Goal: Transaction & Acquisition: Book appointment/travel/reservation

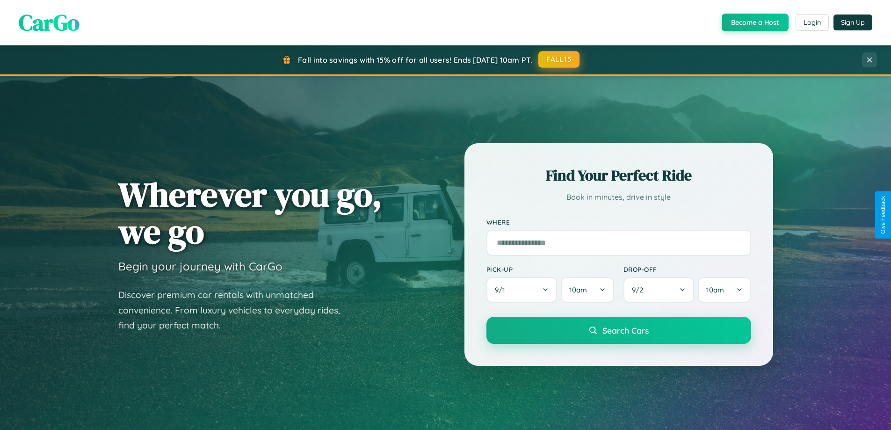
click at [559, 59] on button "FALL15" at bounding box center [558, 59] width 41 height 17
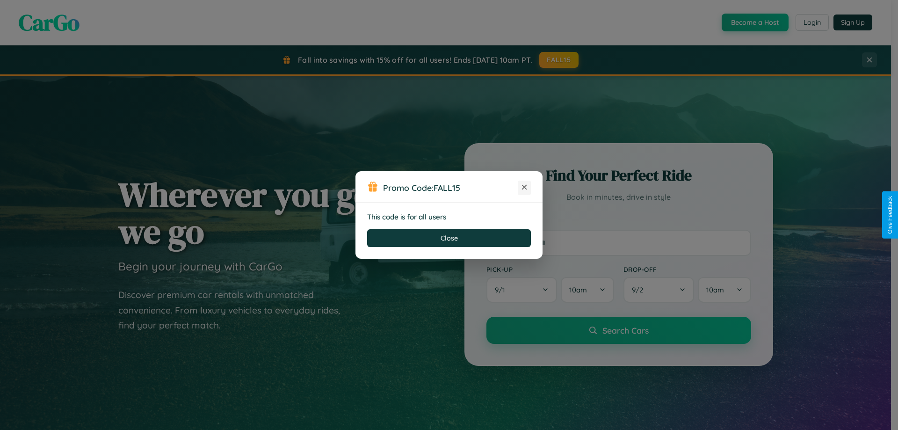
click at [524, 188] on icon at bounding box center [524, 186] width 9 height 9
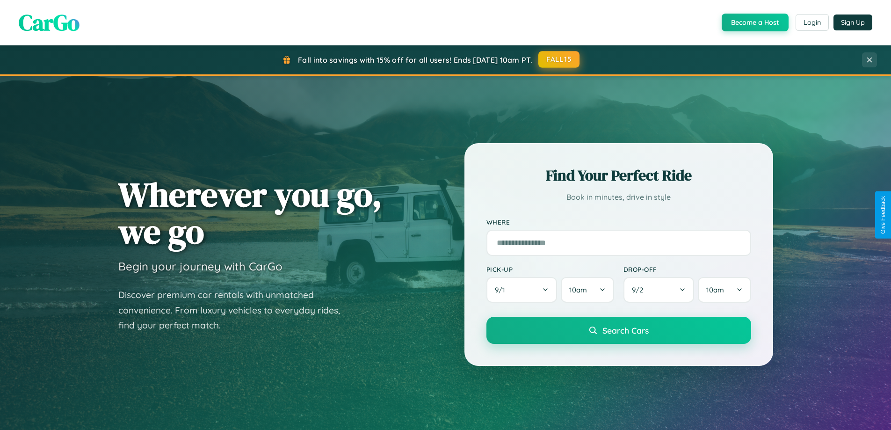
click at [559, 60] on button "FALL15" at bounding box center [558, 59] width 41 height 17
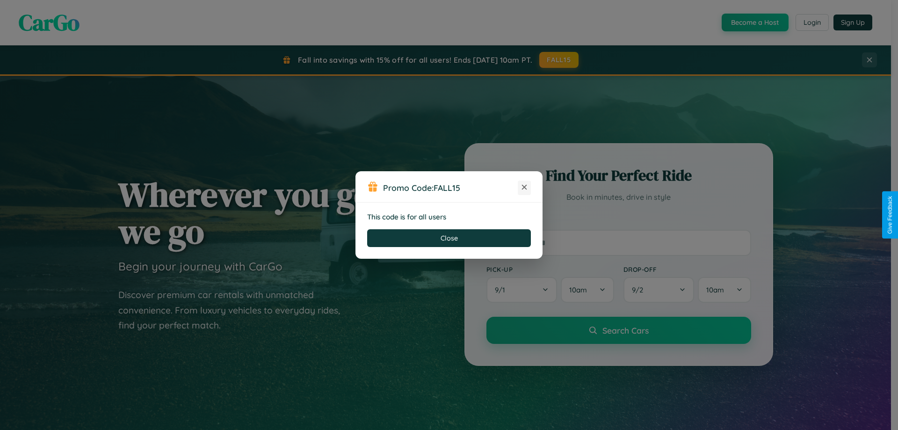
click at [524, 188] on icon at bounding box center [524, 186] width 9 height 9
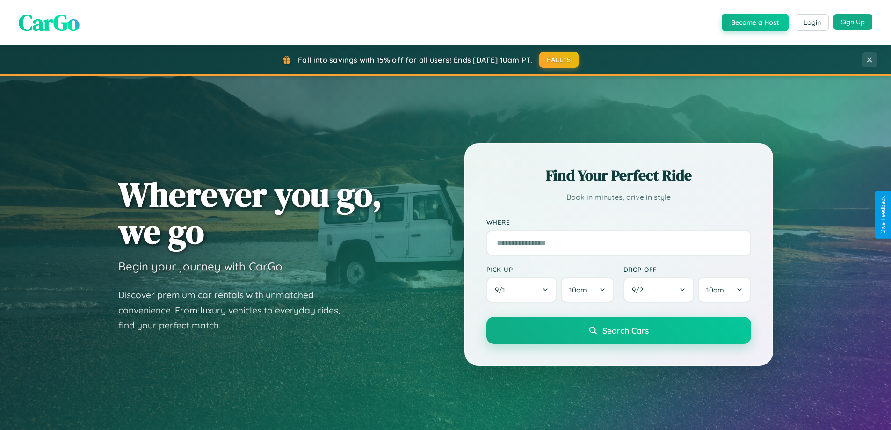
click at [853, 22] on button "Sign Up" at bounding box center [853, 22] width 39 height 16
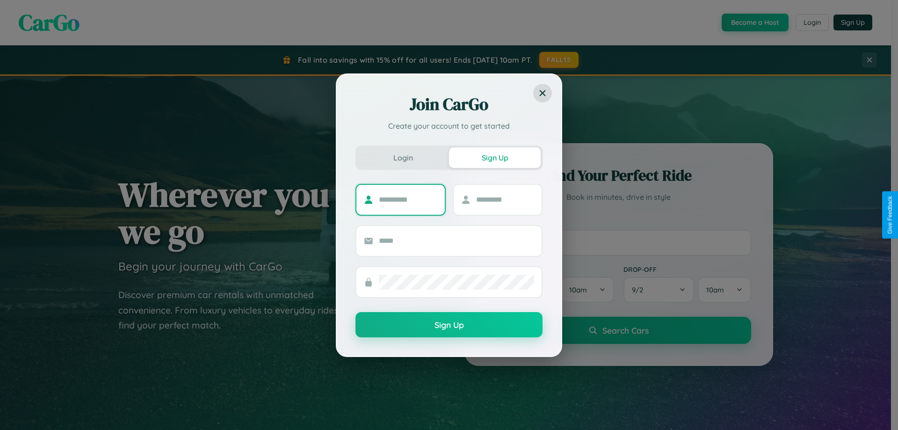
click at [408, 199] on input "text" at bounding box center [408, 199] width 58 height 15
type input "****"
click at [505, 199] on input "text" at bounding box center [505, 199] width 58 height 15
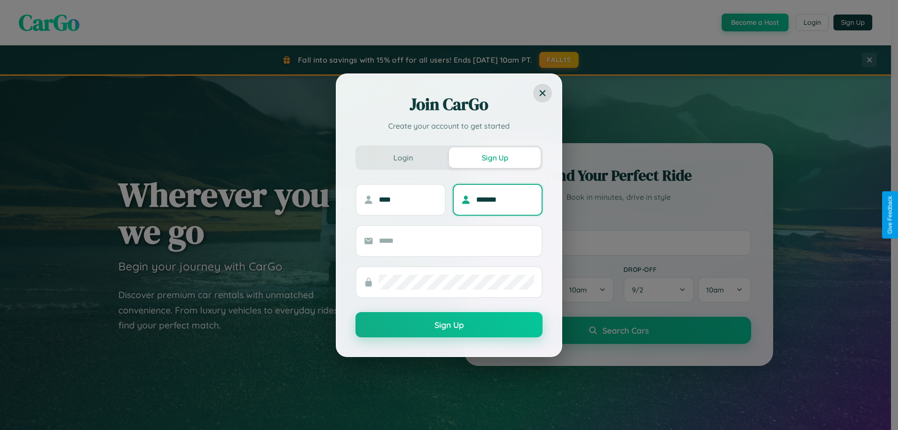
type input "*******"
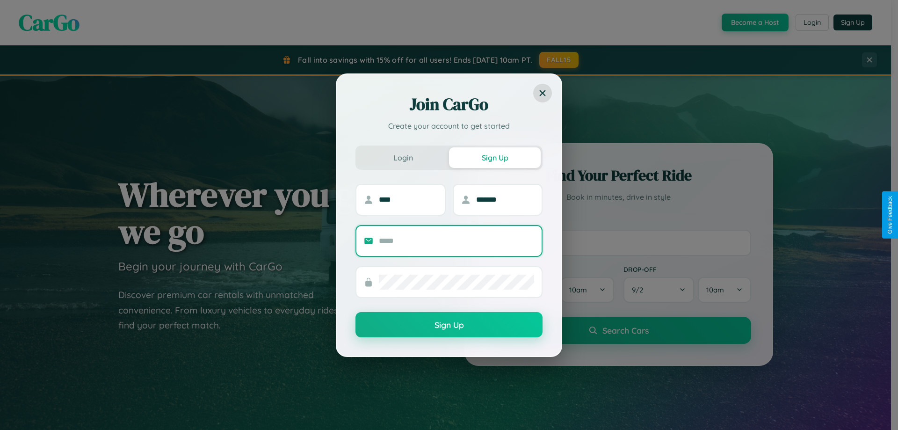
click at [457, 240] on input "text" at bounding box center [456, 240] width 155 height 15
type input "**********"
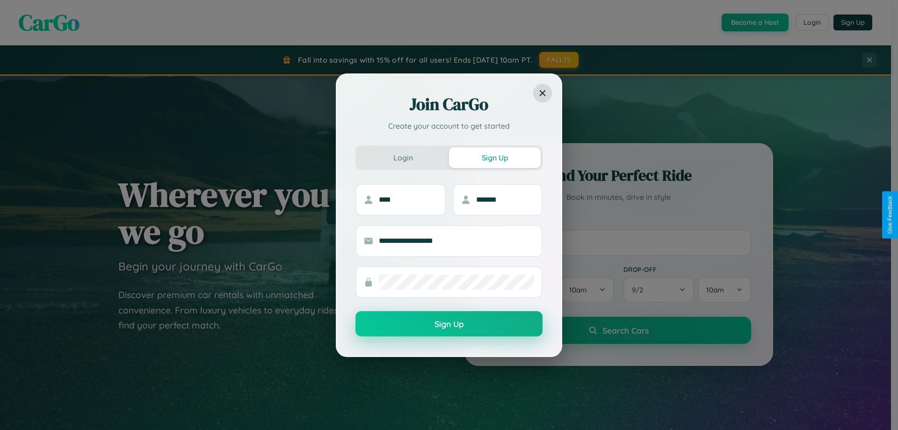
click at [449, 324] on button "Sign Up" at bounding box center [449, 323] width 187 height 25
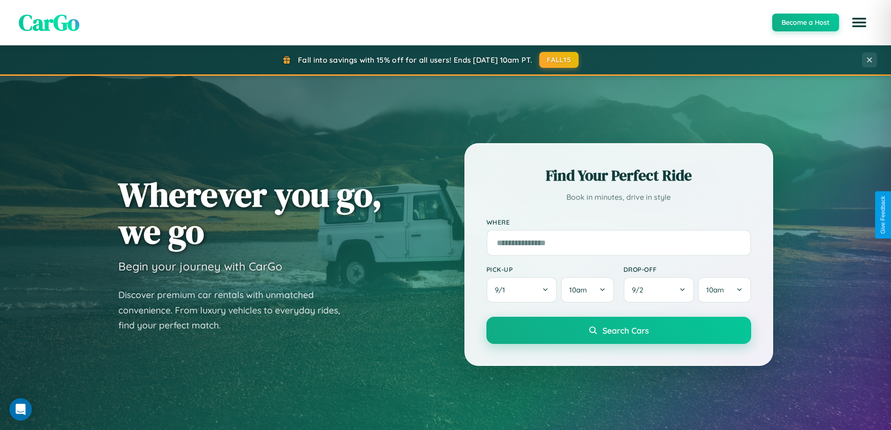
scroll to position [28, 0]
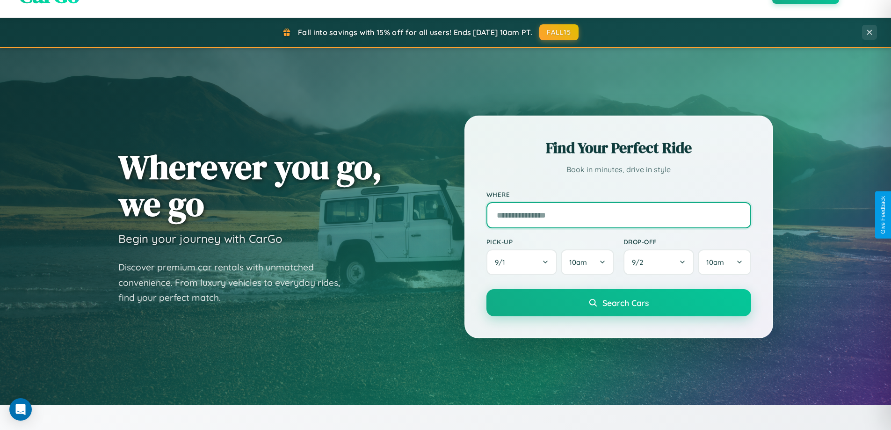
click at [618, 215] on input "text" at bounding box center [618, 215] width 265 height 26
type input "*****"
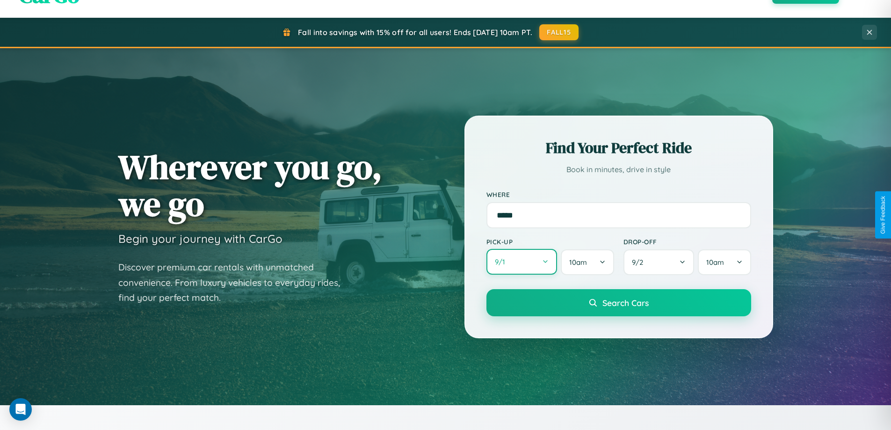
click at [522, 262] on button "9 / 1" at bounding box center [521, 262] width 71 height 26
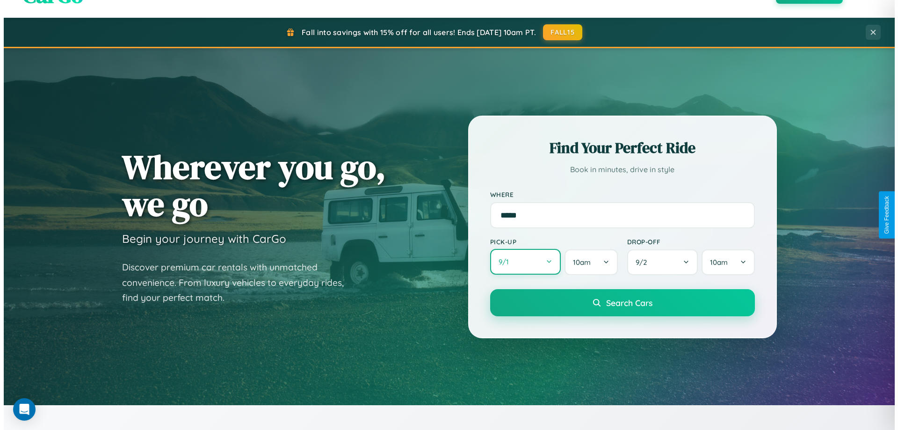
select select "*"
select select "****"
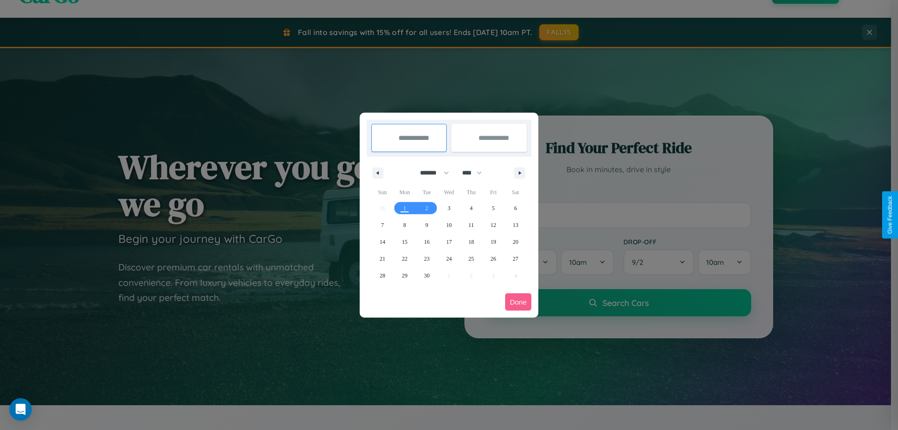
drag, startPoint x: 430, startPoint y: 173, endPoint x: 449, endPoint y: 188, distance: 24.0
click at [430, 173] on select "******* ******** ***** ***** *** **** **** ****** ********* ******* ******** **…" at bounding box center [433, 172] width 40 height 15
select select "*"
drag, startPoint x: 476, startPoint y: 173, endPoint x: 449, endPoint y: 188, distance: 31.0
click at [476, 173] on select "**** **** **** **** **** **** **** **** **** **** **** **** **** **** **** ****…" at bounding box center [471, 172] width 28 height 15
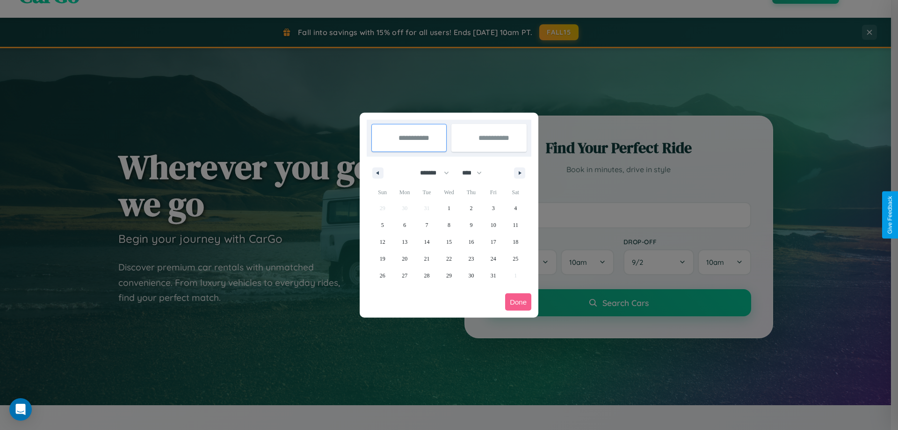
select select "****"
click at [493, 225] on span "9" at bounding box center [493, 225] width 3 height 17
type input "**********"
click at [493, 241] on span "16" at bounding box center [494, 241] width 6 height 17
type input "**********"
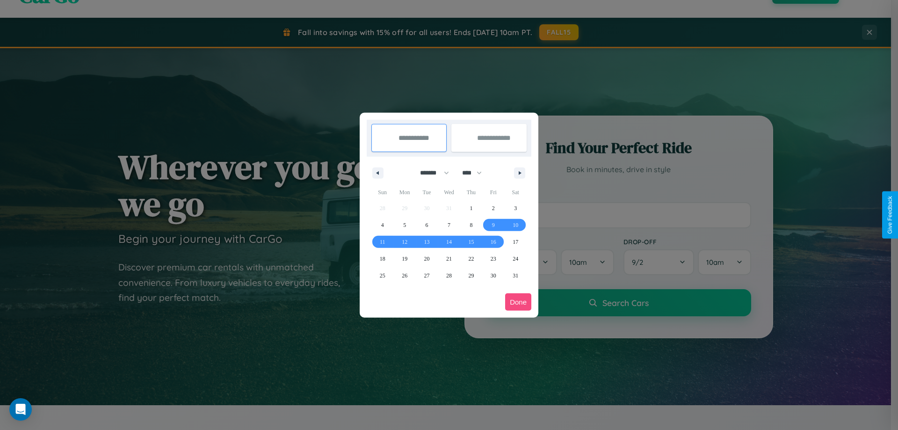
click at [518, 302] on button "Done" at bounding box center [518, 301] width 26 height 17
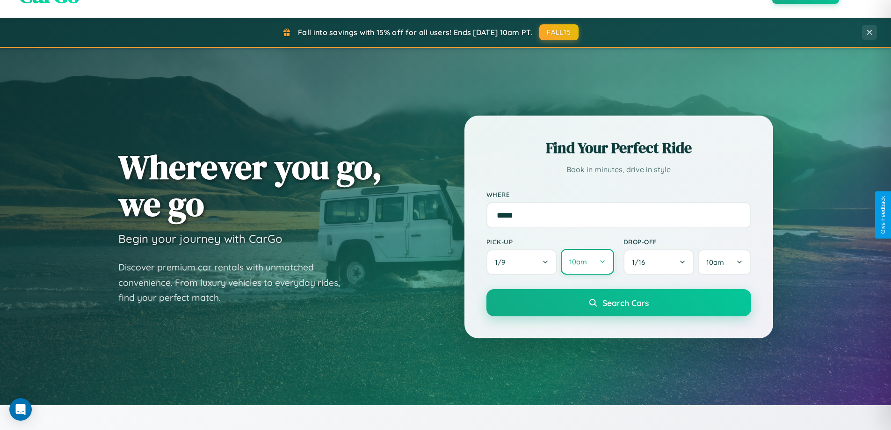
click at [587, 262] on button "10am" at bounding box center [587, 262] width 53 height 26
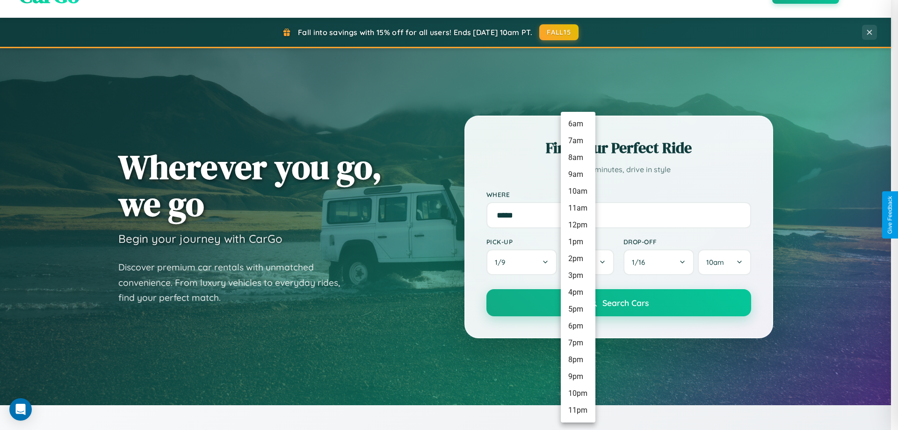
click at [578, 393] on li "10pm" at bounding box center [578, 393] width 35 height 17
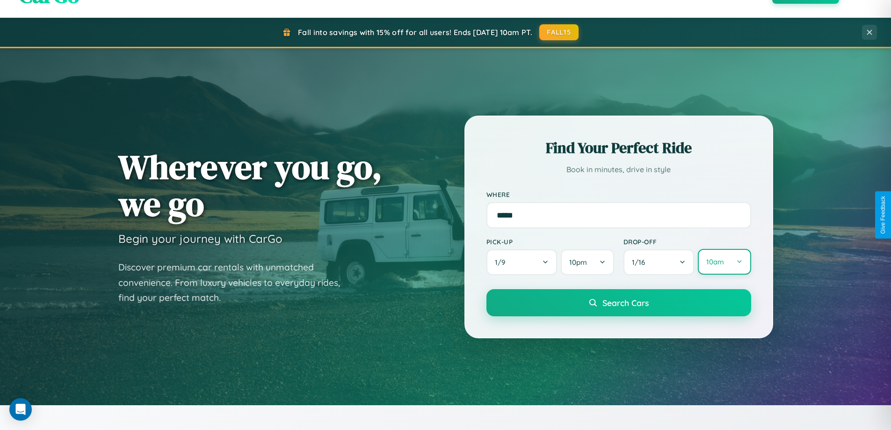
click at [724, 262] on button "10am" at bounding box center [724, 262] width 53 height 26
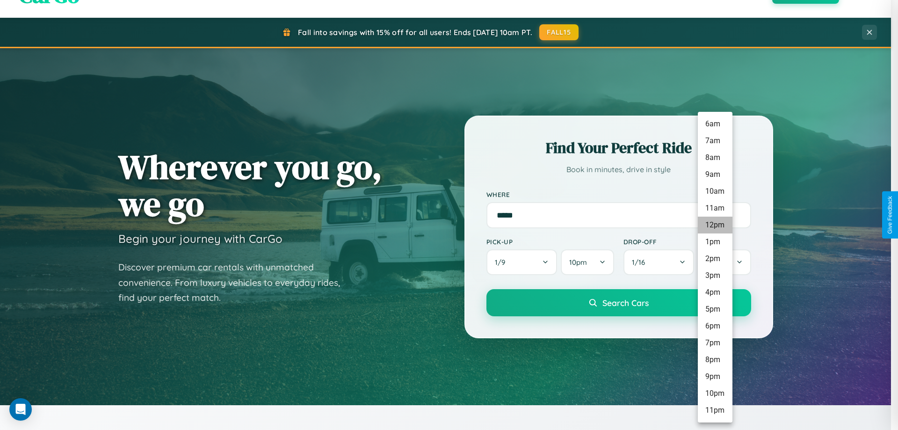
click at [715, 225] on li "12pm" at bounding box center [715, 225] width 35 height 17
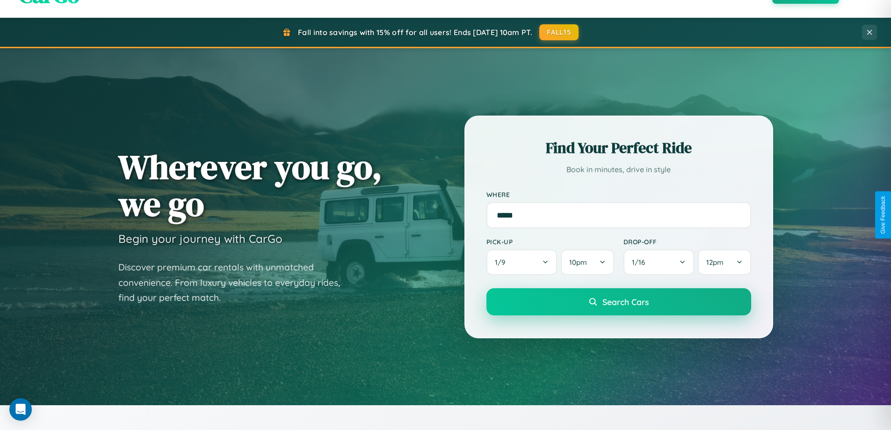
click at [618, 303] on span "Search Cars" at bounding box center [625, 302] width 46 height 10
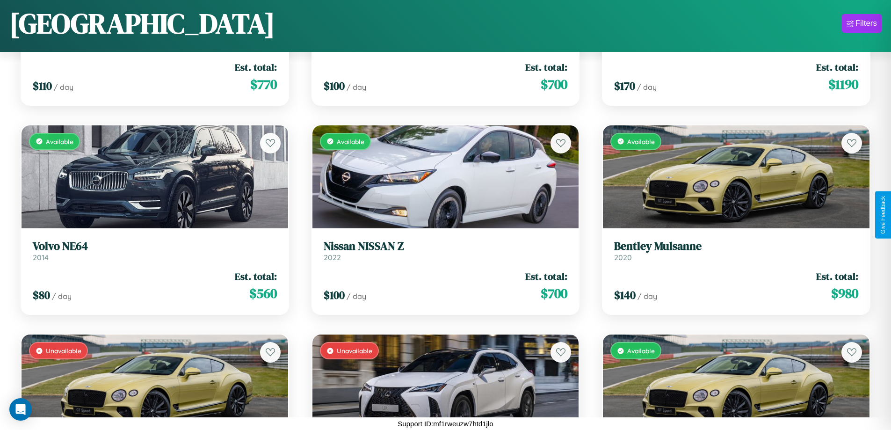
scroll to position [1179, 0]
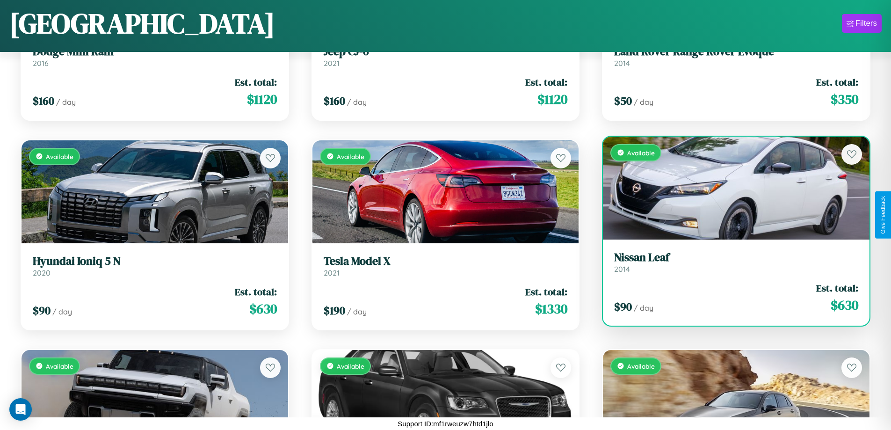
click at [730, 262] on h3 "Nissan Leaf" at bounding box center [736, 258] width 244 height 14
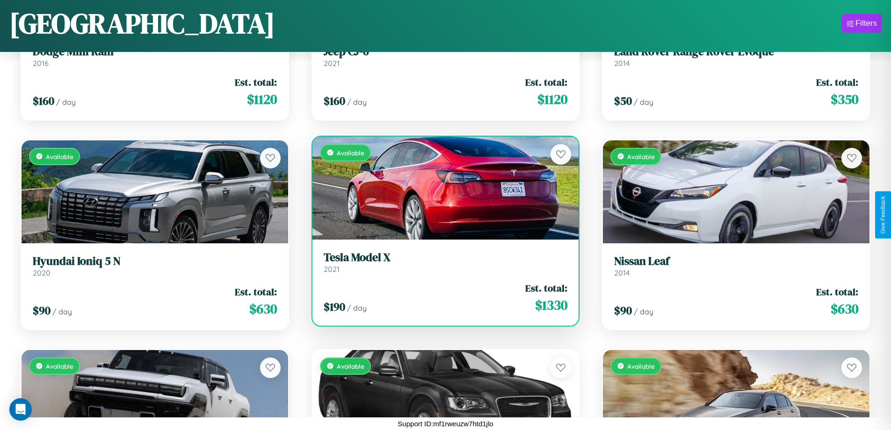
scroll to position [5159, 0]
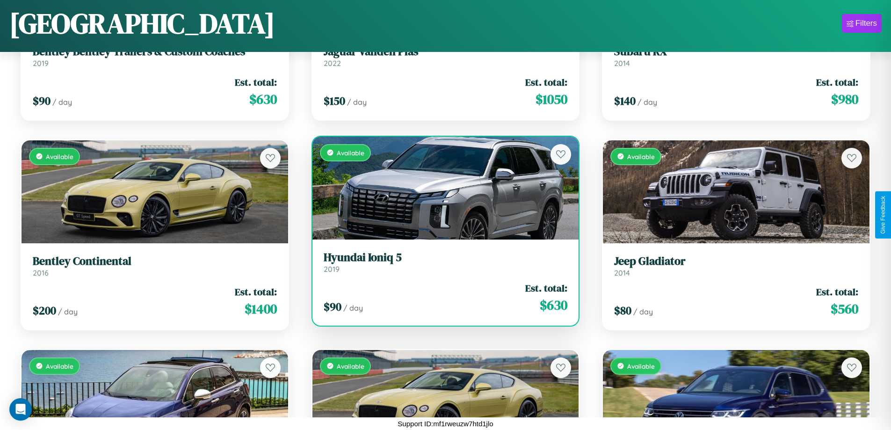
click at [442, 188] on div "Available" at bounding box center [445, 188] width 267 height 103
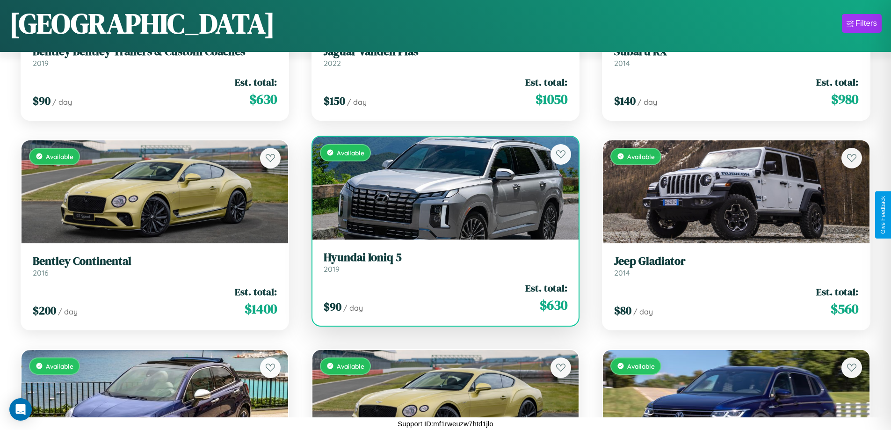
click at [442, 188] on div "Available" at bounding box center [445, 188] width 267 height 103
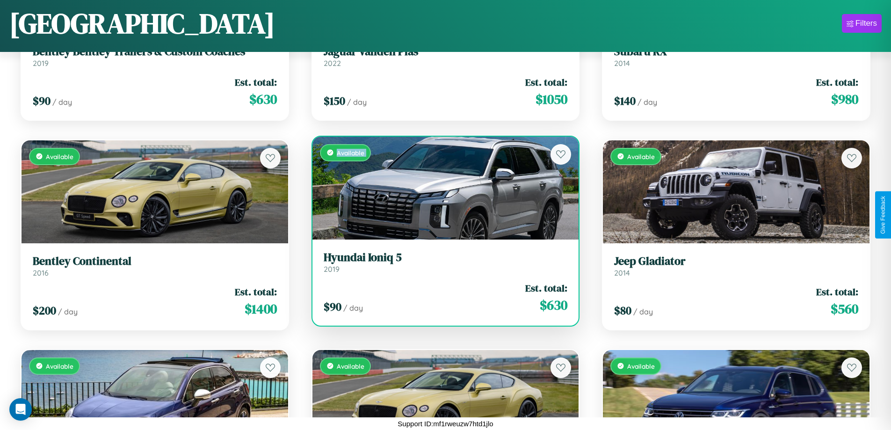
click at [442, 188] on div "Available" at bounding box center [445, 188] width 267 height 103
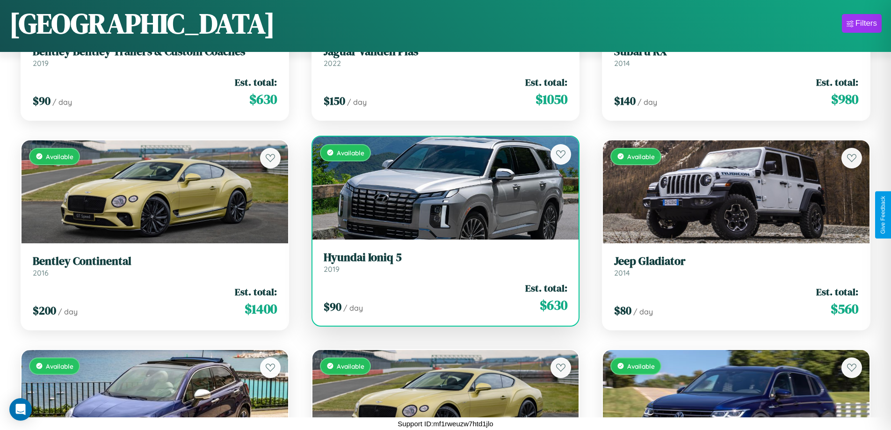
click at [442, 188] on div "Available" at bounding box center [445, 188] width 267 height 103
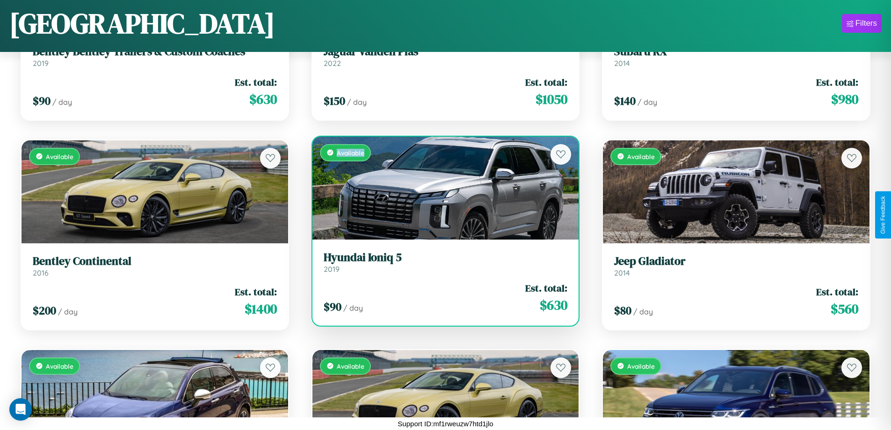
click at [442, 188] on div "Available" at bounding box center [445, 188] width 267 height 103
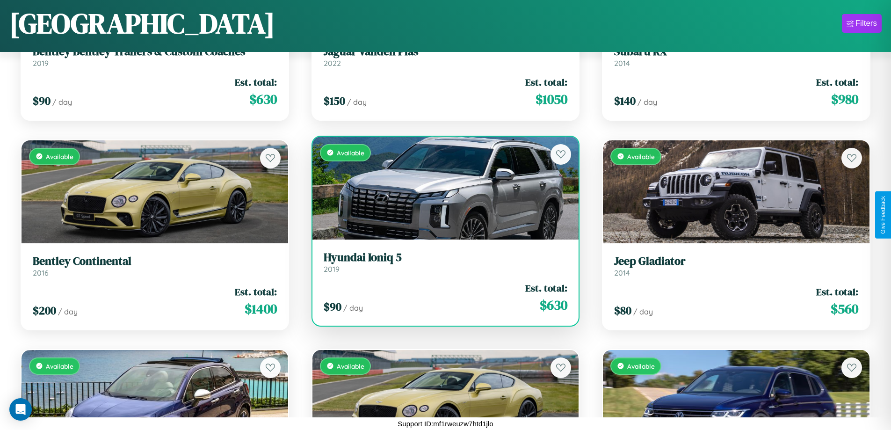
click at [442, 262] on h3 "Hyundai Ioniq 5" at bounding box center [446, 258] width 244 height 14
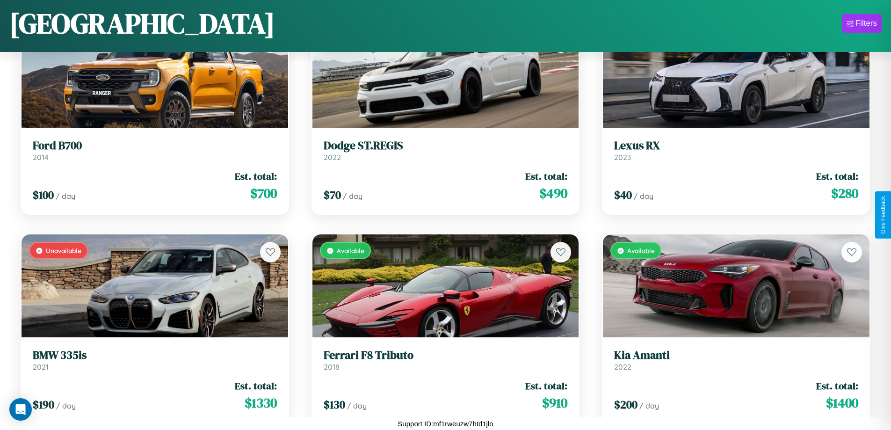
scroll to position [1179, 0]
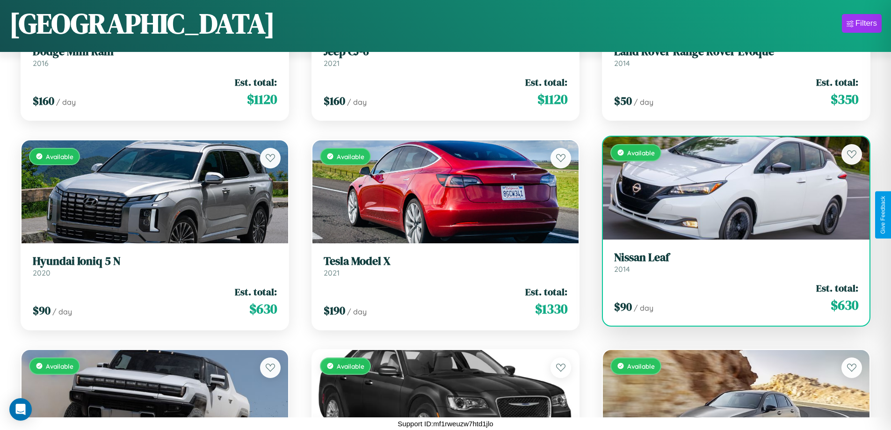
click at [730, 262] on h3 "Nissan Leaf" at bounding box center [736, 258] width 244 height 14
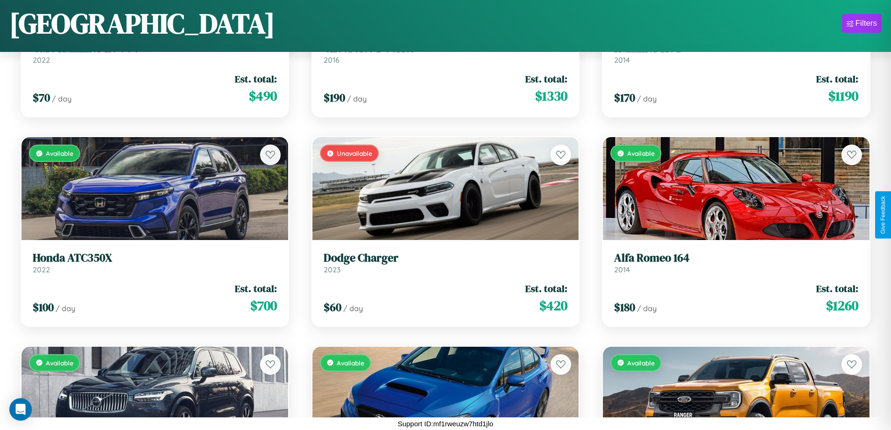
scroll to position [5996, 0]
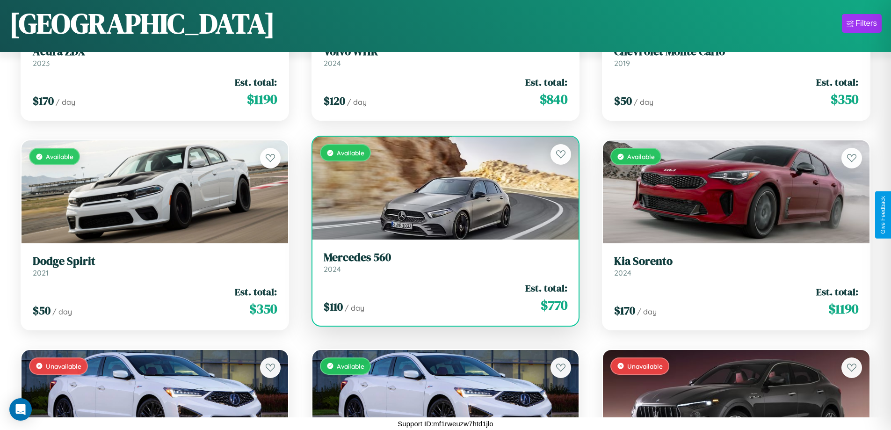
click at [442, 262] on h3 "Mercedes 560" at bounding box center [446, 258] width 244 height 14
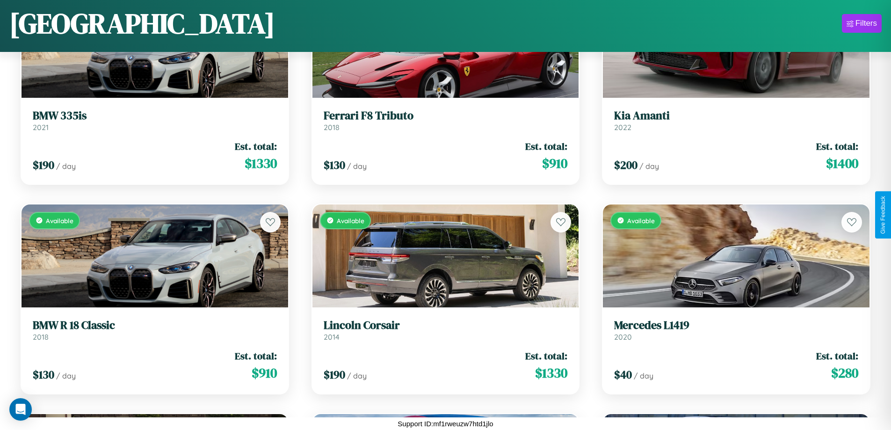
scroll to position [2645, 0]
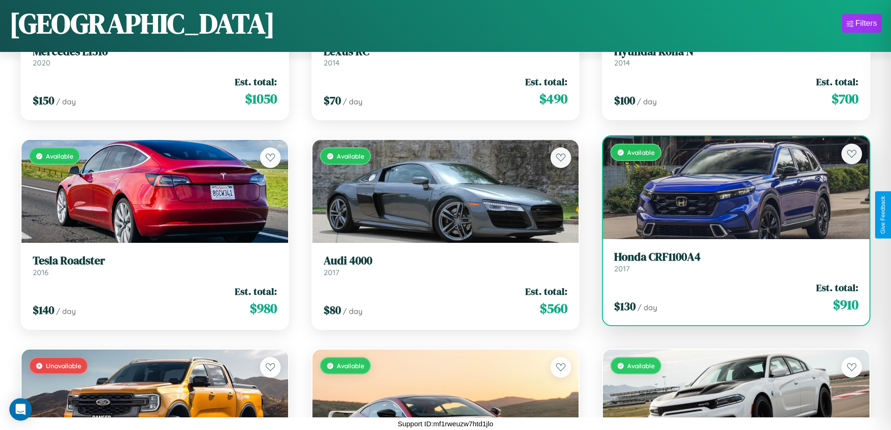
click at [730, 191] on div "Available" at bounding box center [736, 187] width 267 height 103
click at [730, 188] on div "Available" at bounding box center [736, 187] width 267 height 103
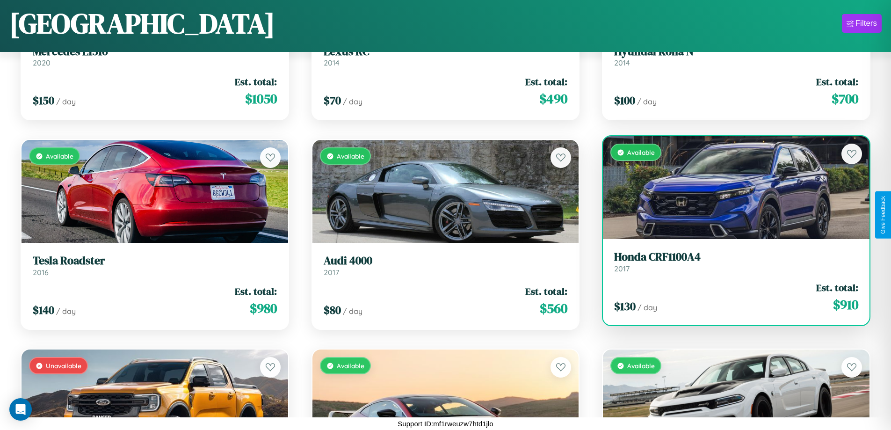
click at [730, 188] on div "Available" at bounding box center [736, 187] width 267 height 103
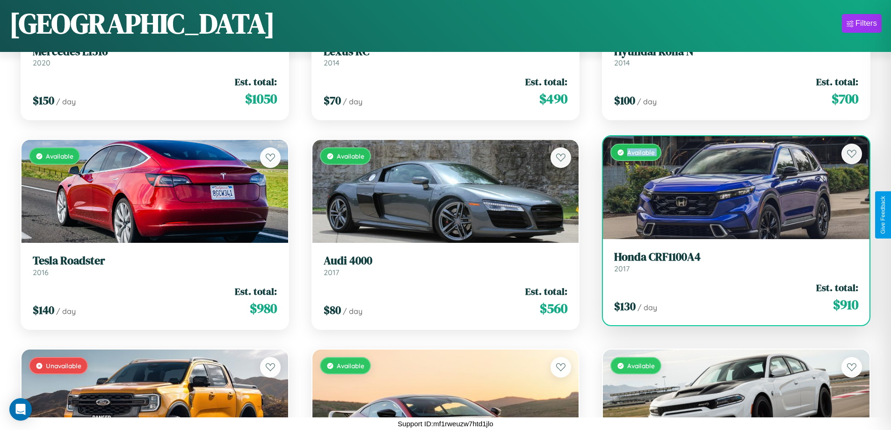
click at [730, 188] on div "Available" at bounding box center [736, 187] width 267 height 103
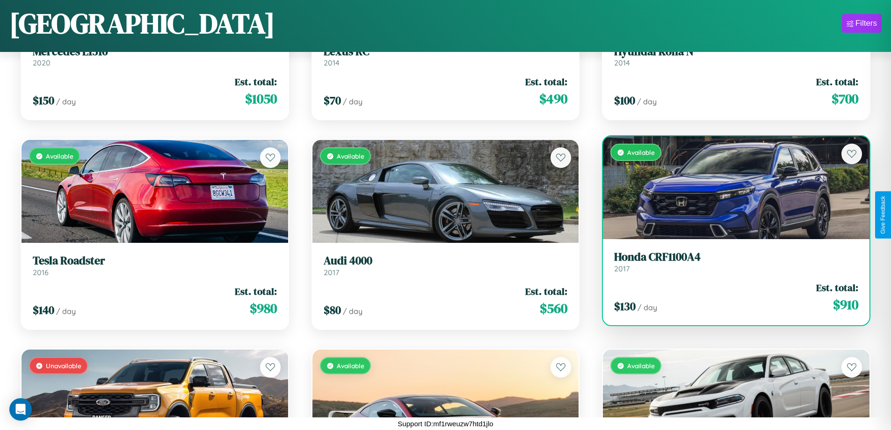
click at [730, 188] on div "Available" at bounding box center [736, 187] width 267 height 103
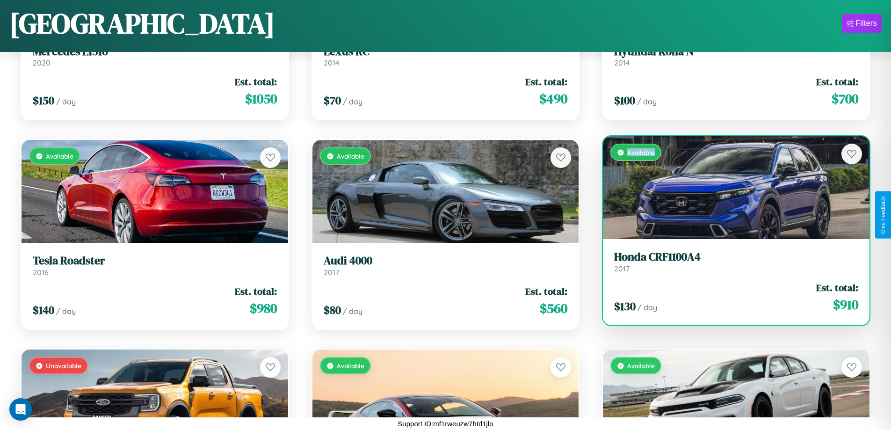
click at [730, 188] on div "Available" at bounding box center [736, 187] width 267 height 103
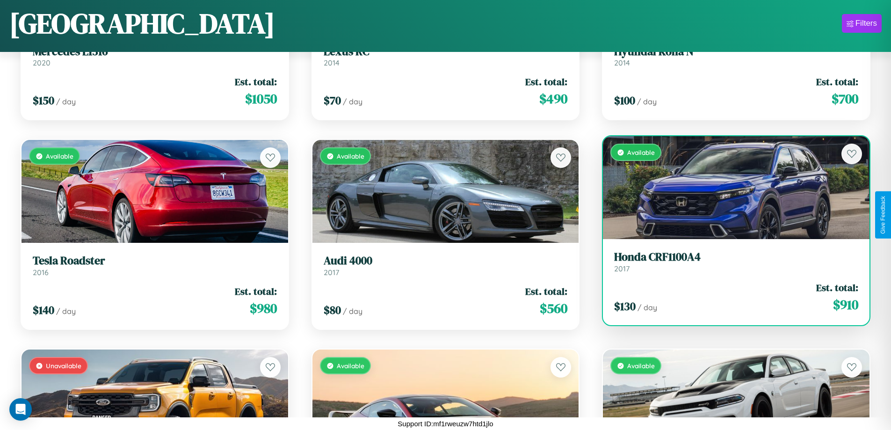
click at [730, 261] on h3 "Honda CRF1100A4" at bounding box center [736, 257] width 244 height 14
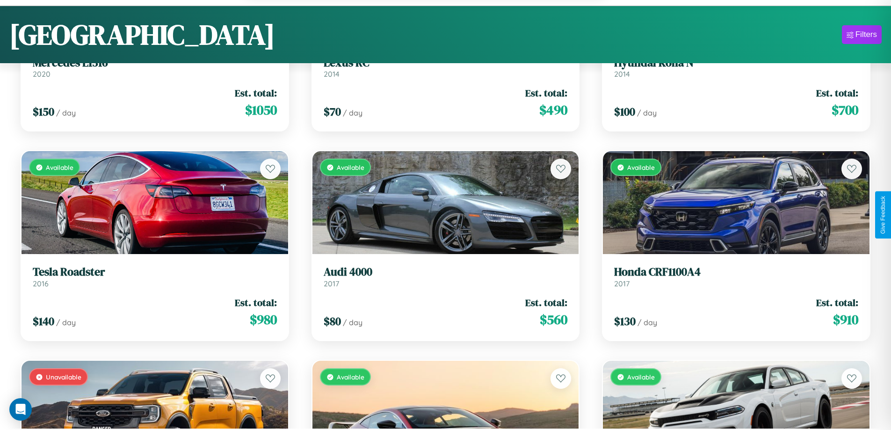
scroll to position [8998, 0]
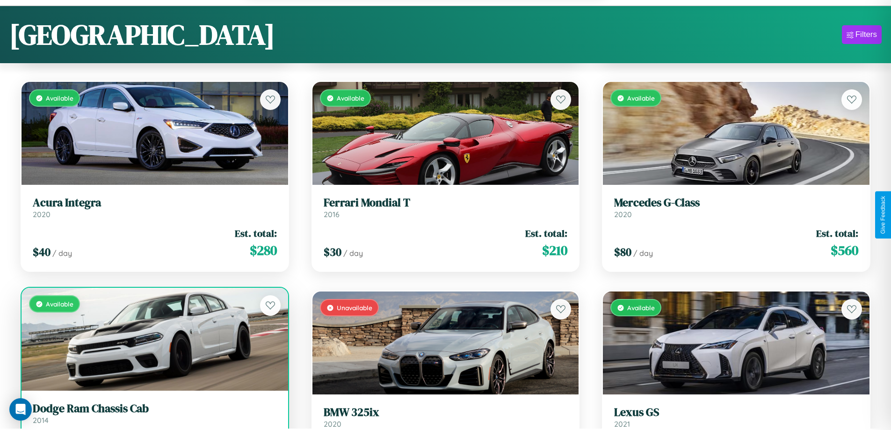
click at [153, 418] on link "Dodge Ram Chassis Cab 2014" at bounding box center [155, 413] width 244 height 23
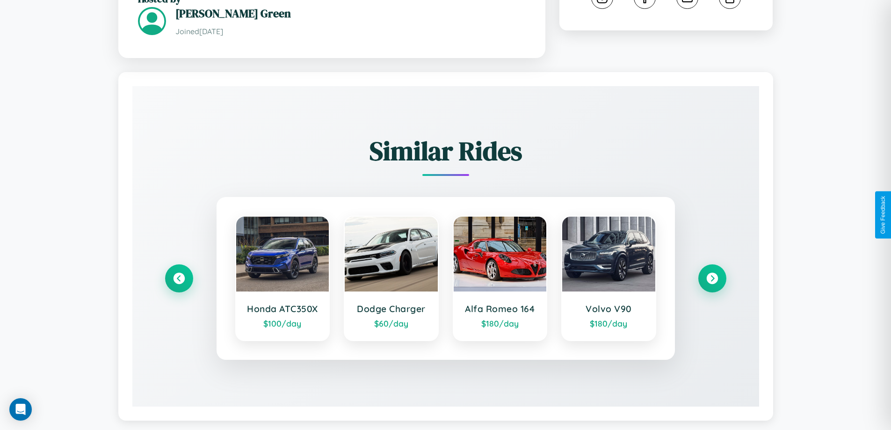
scroll to position [537, 0]
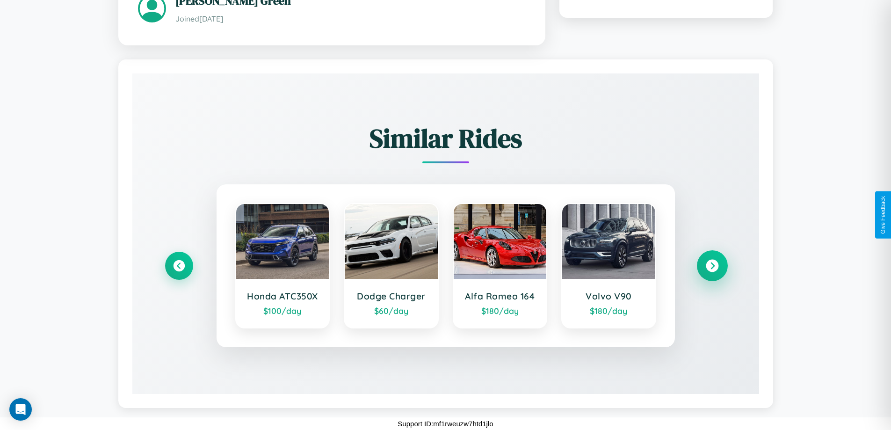
click at [712, 265] on icon at bounding box center [712, 265] width 13 height 13
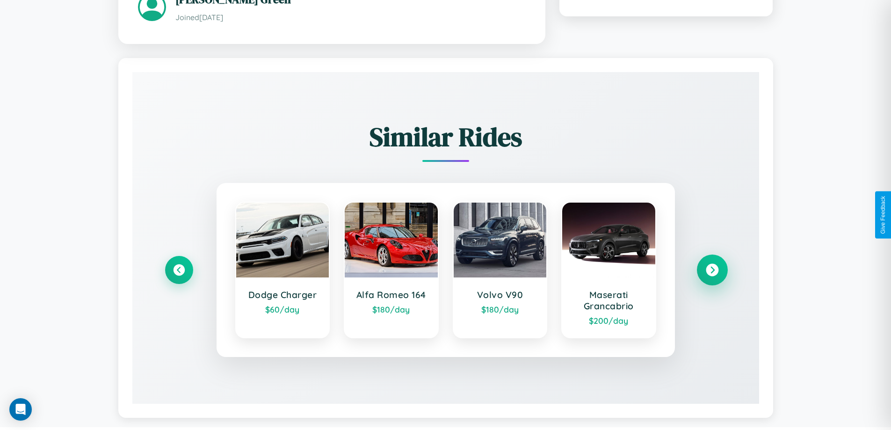
click at [712, 271] on icon at bounding box center [712, 269] width 13 height 13
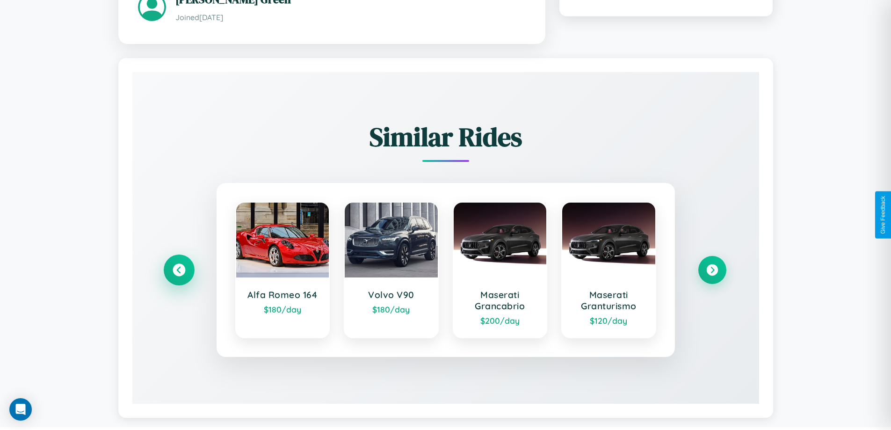
click at [179, 271] on icon at bounding box center [179, 269] width 13 height 13
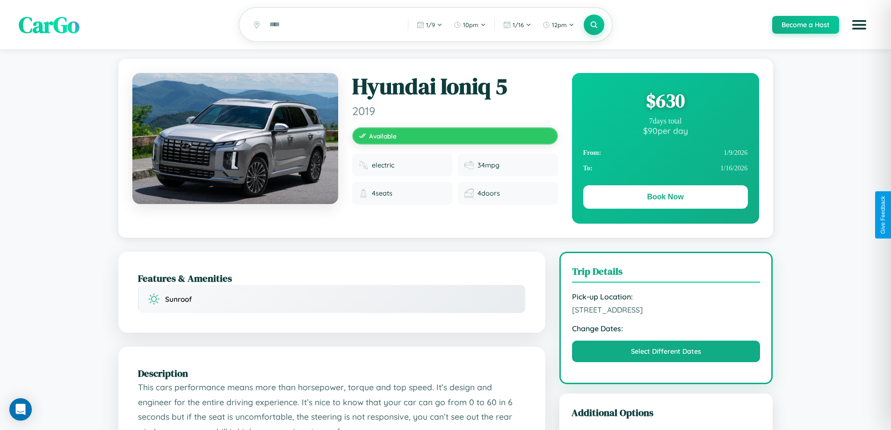
click at [665, 102] on div "$ 630" at bounding box center [665, 100] width 165 height 25
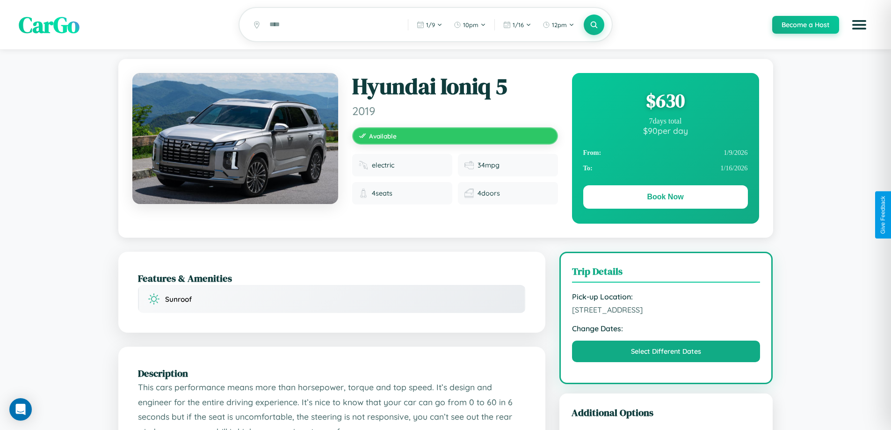
click at [665, 102] on div "$ 630" at bounding box center [665, 100] width 165 height 25
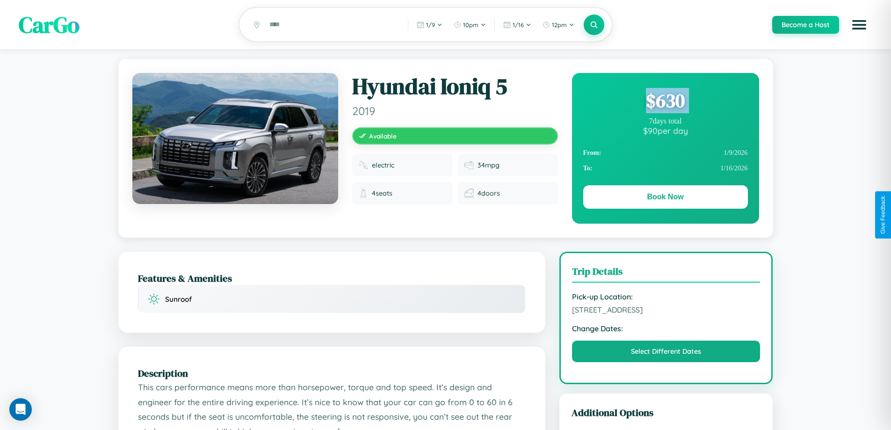
click at [665, 102] on div "$ 630" at bounding box center [665, 100] width 165 height 25
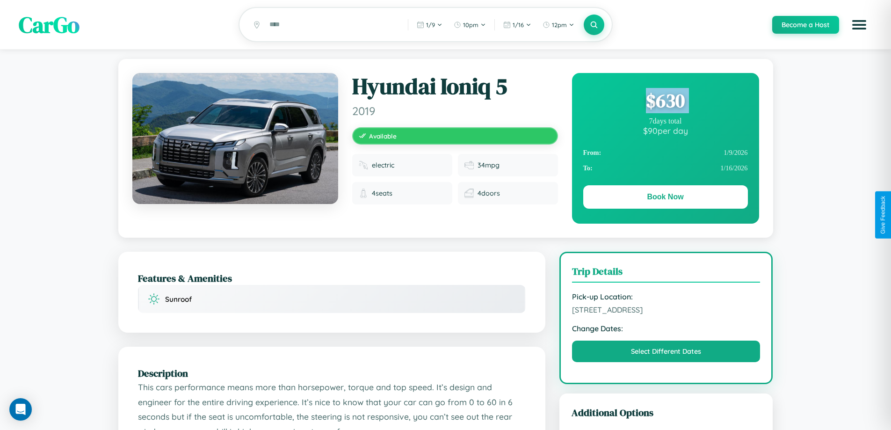
click at [665, 102] on div "$ 630" at bounding box center [665, 100] width 165 height 25
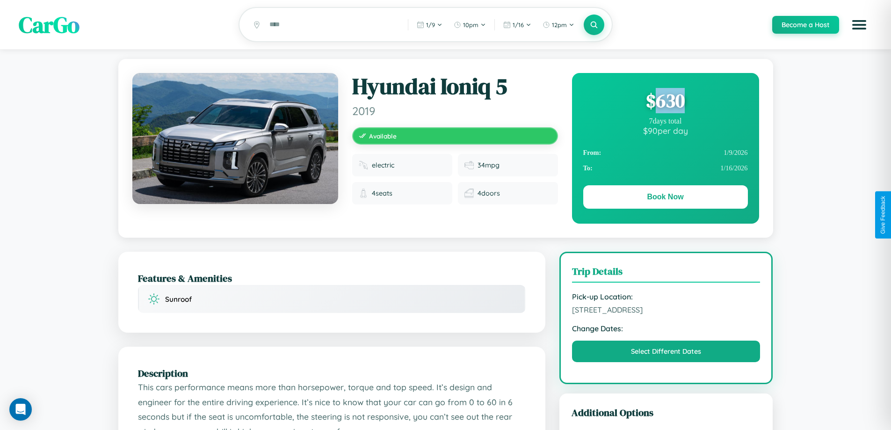
click at [665, 102] on div "$ 630" at bounding box center [665, 100] width 165 height 25
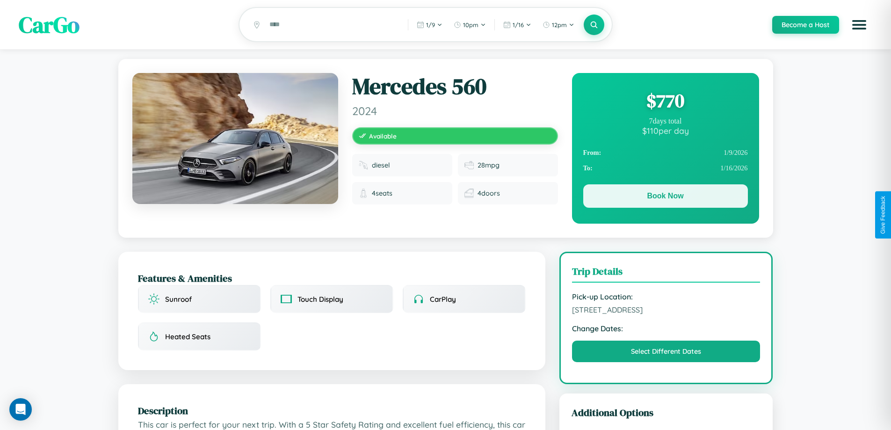
click at [665, 197] on button "Book Now" at bounding box center [665, 195] width 165 height 23
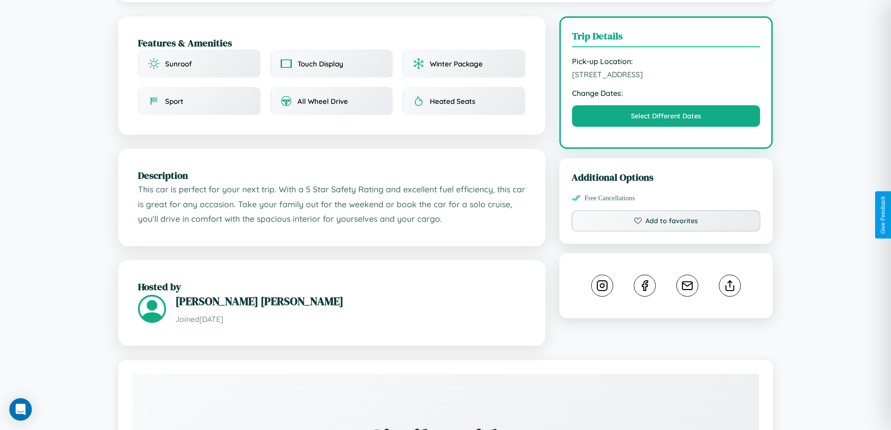
scroll to position [243, 0]
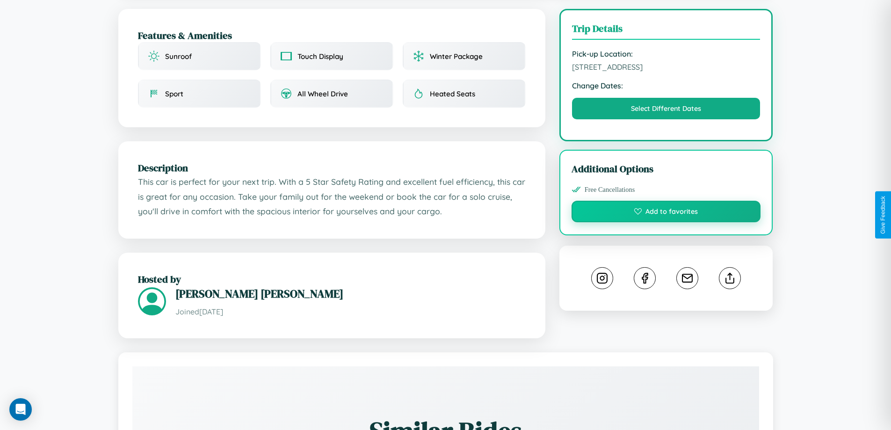
click at [666, 213] on button "Add to favorites" at bounding box center [666, 212] width 189 height 22
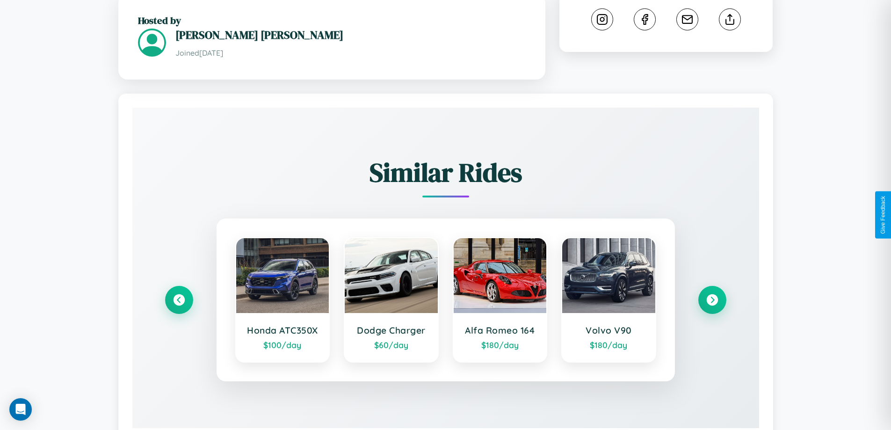
scroll to position [537, 0]
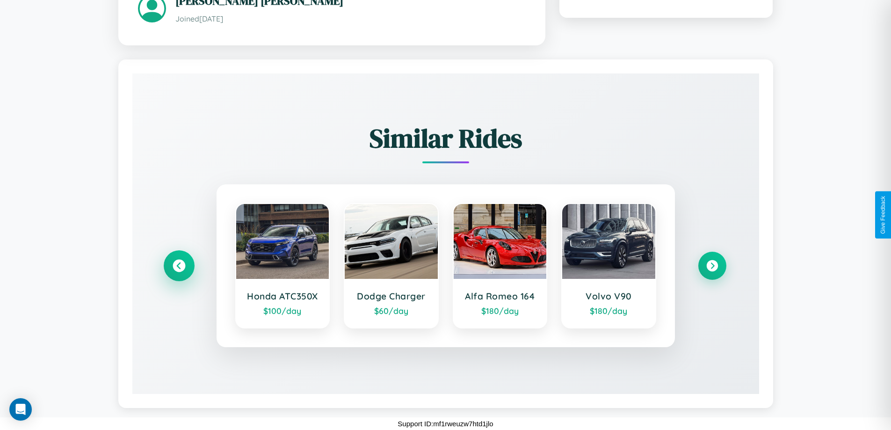
click at [179, 265] on icon at bounding box center [179, 265] width 13 height 13
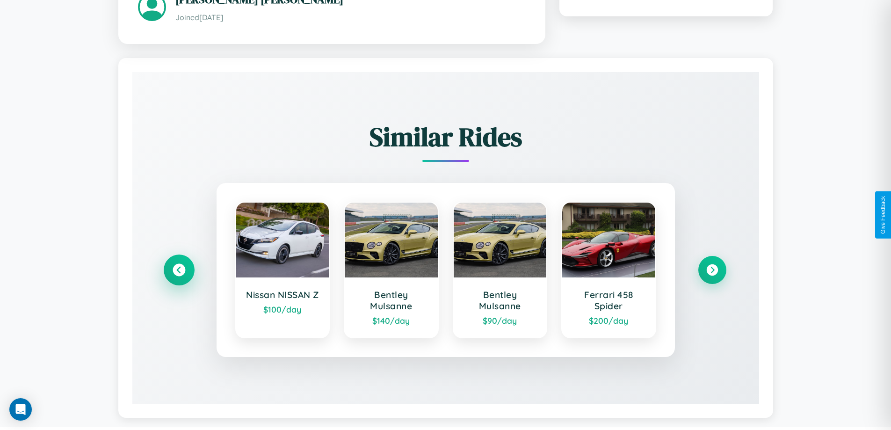
click at [179, 271] on icon at bounding box center [179, 269] width 13 height 13
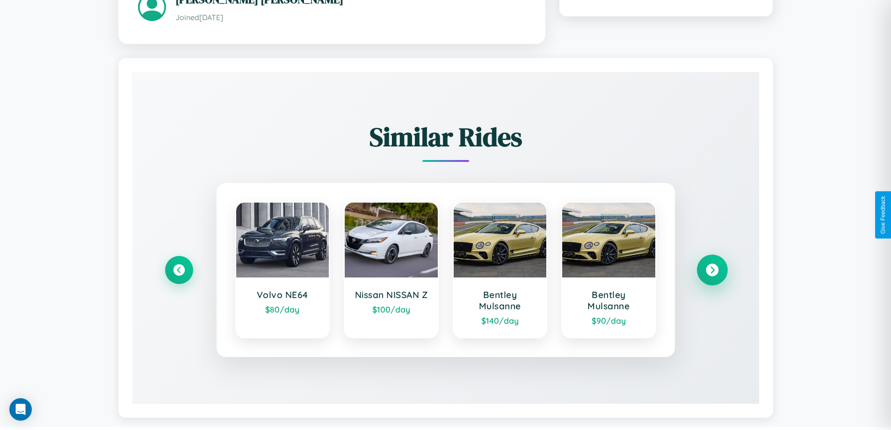
click at [712, 271] on icon at bounding box center [712, 269] width 13 height 13
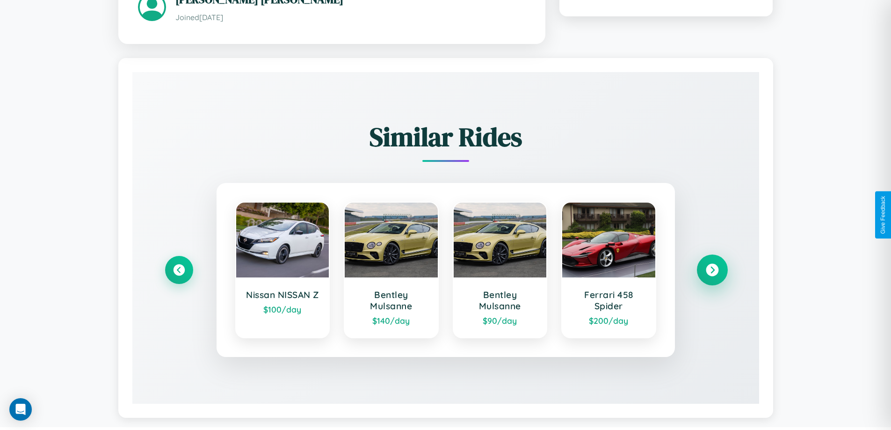
click at [712, 271] on icon at bounding box center [712, 269] width 13 height 13
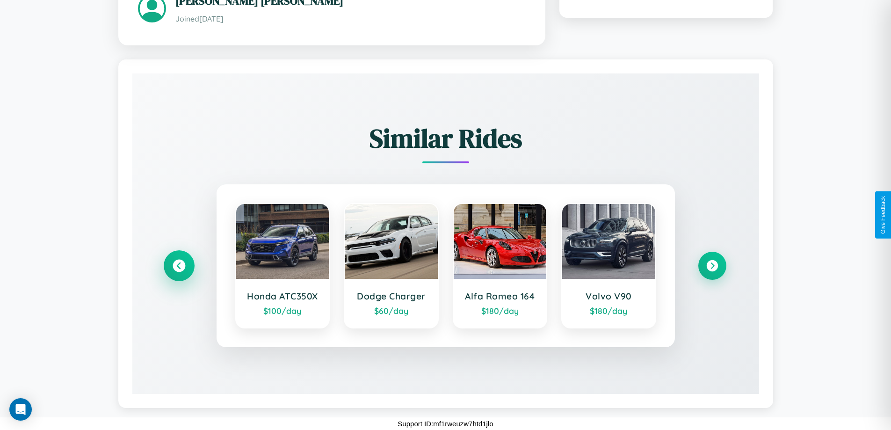
click at [179, 265] on icon at bounding box center [179, 265] width 13 height 13
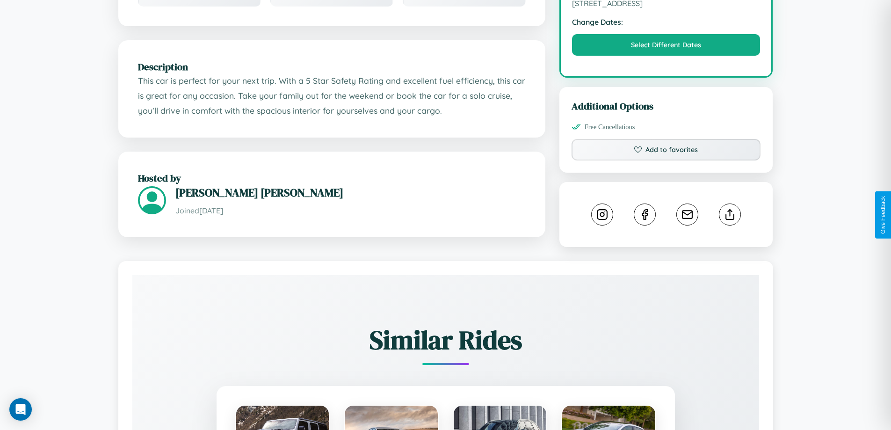
scroll to position [315, 0]
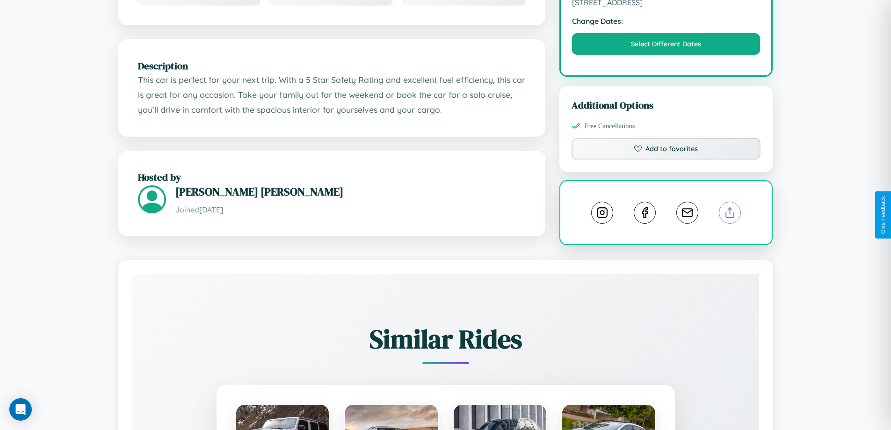
click at [730, 214] on line at bounding box center [730, 211] width 0 height 7
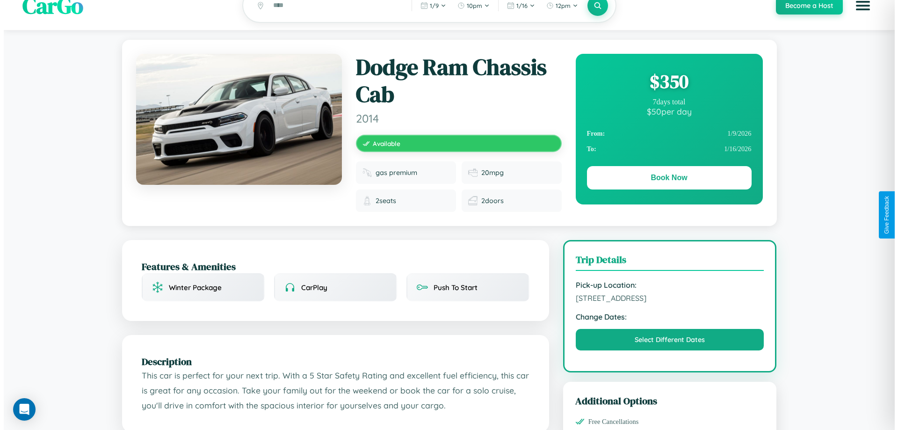
scroll to position [0, 0]
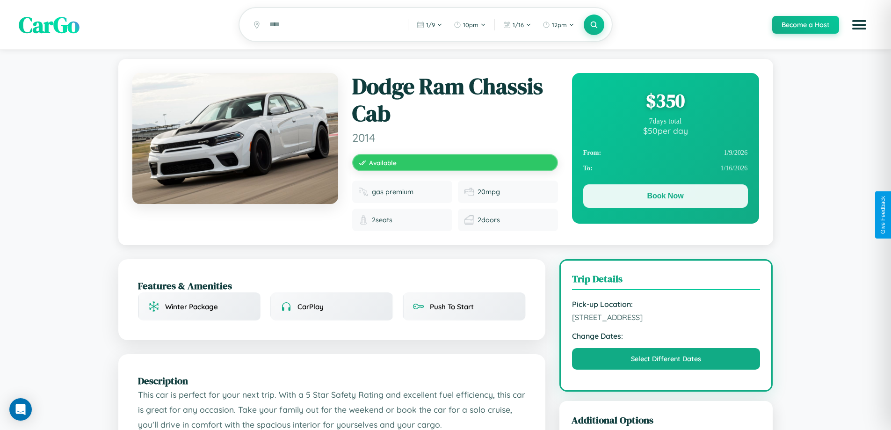
click at [665, 198] on button "Book Now" at bounding box center [665, 195] width 165 height 23
